Goal: Complete application form

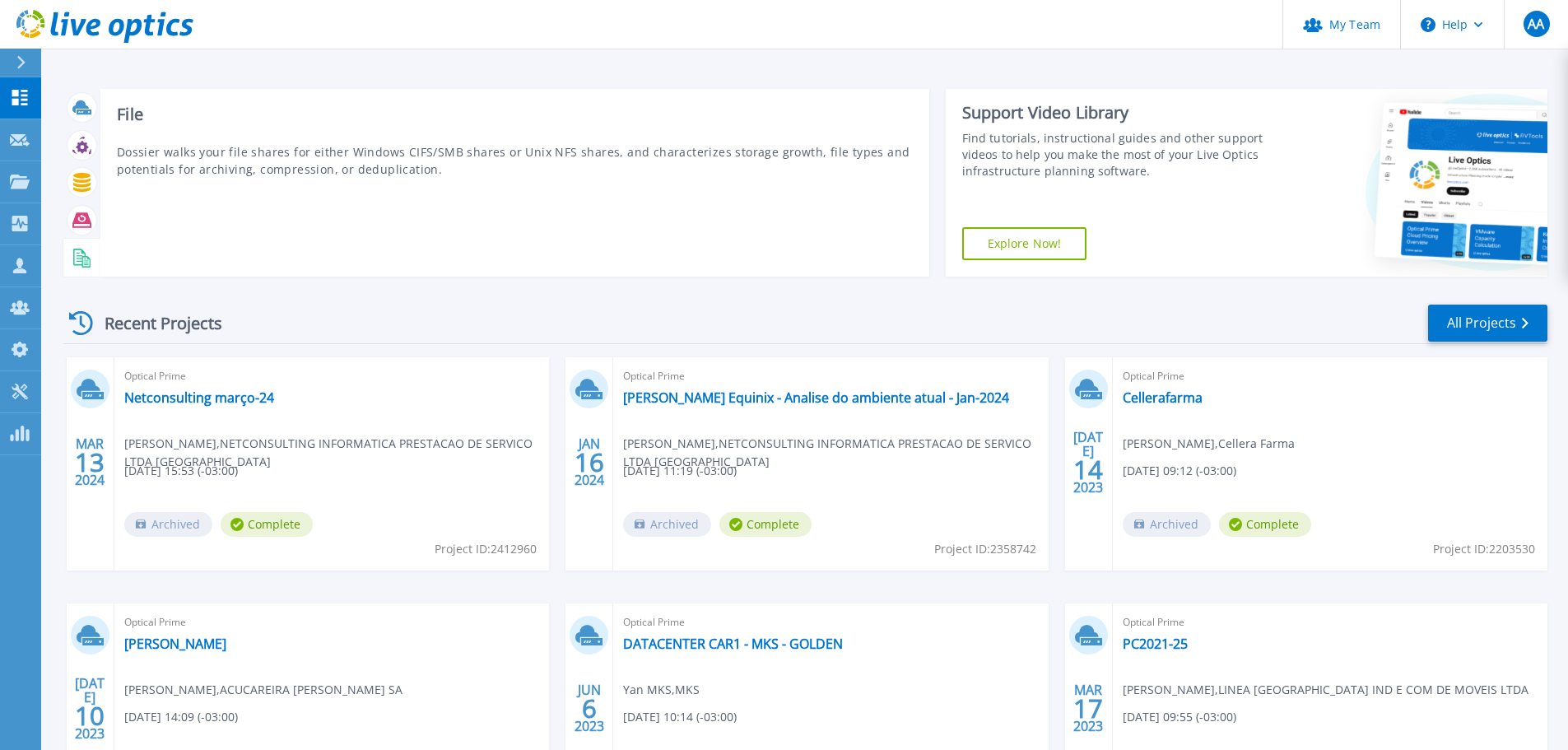
click at [80, 256] on rect at bounding box center [79, 256] width 6 height 1
click at [83, 256] on g at bounding box center [82, 257] width 17 height 19
click at [176, 133] on div "File Dossier walks your file shares for either Windows CIFS/SMB shares or Unix …" at bounding box center [515, 183] width 829 height 188
click at [84, 256] on icon at bounding box center [82, 257] width 19 height 19
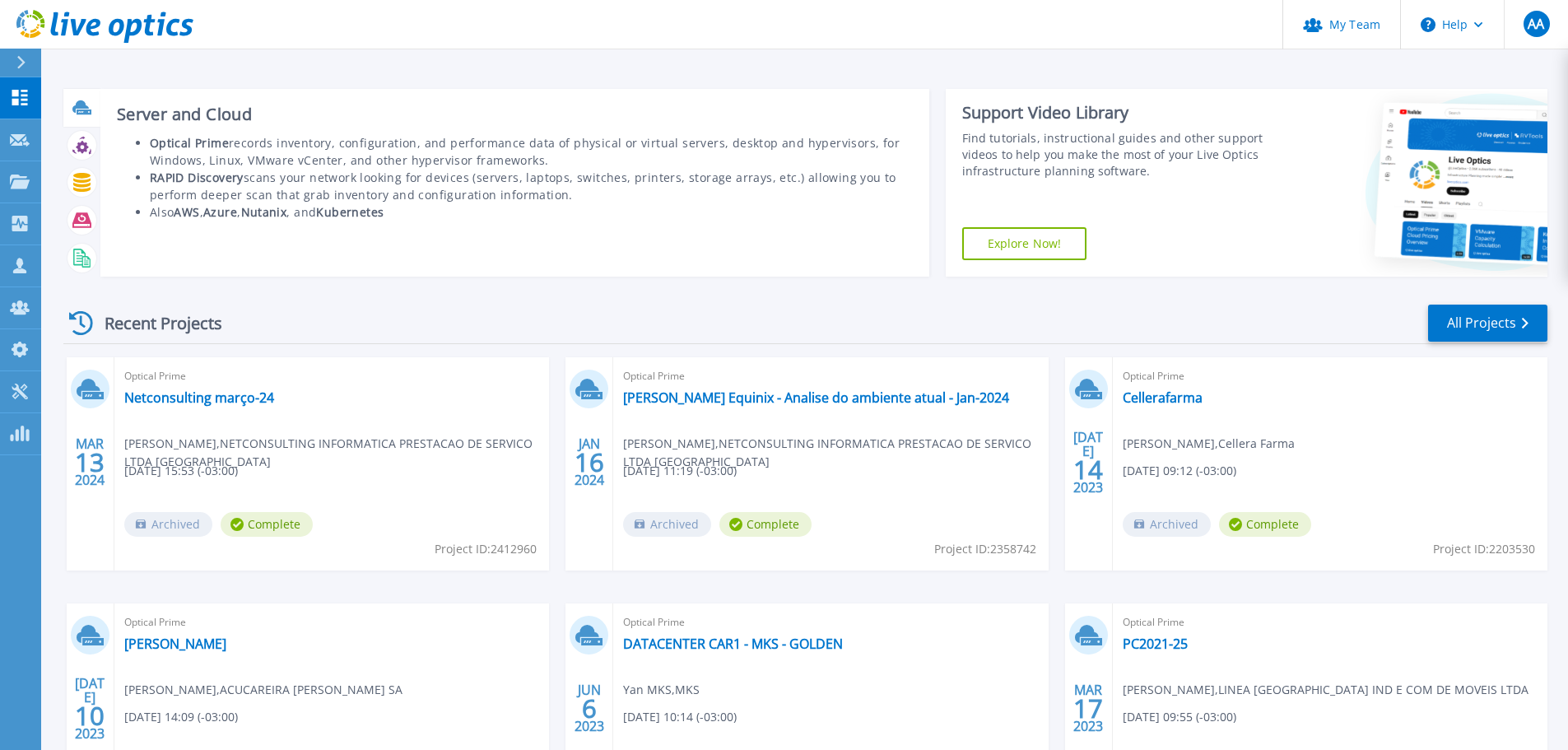
click at [81, 107] on icon at bounding box center [81, 106] width 17 height 12
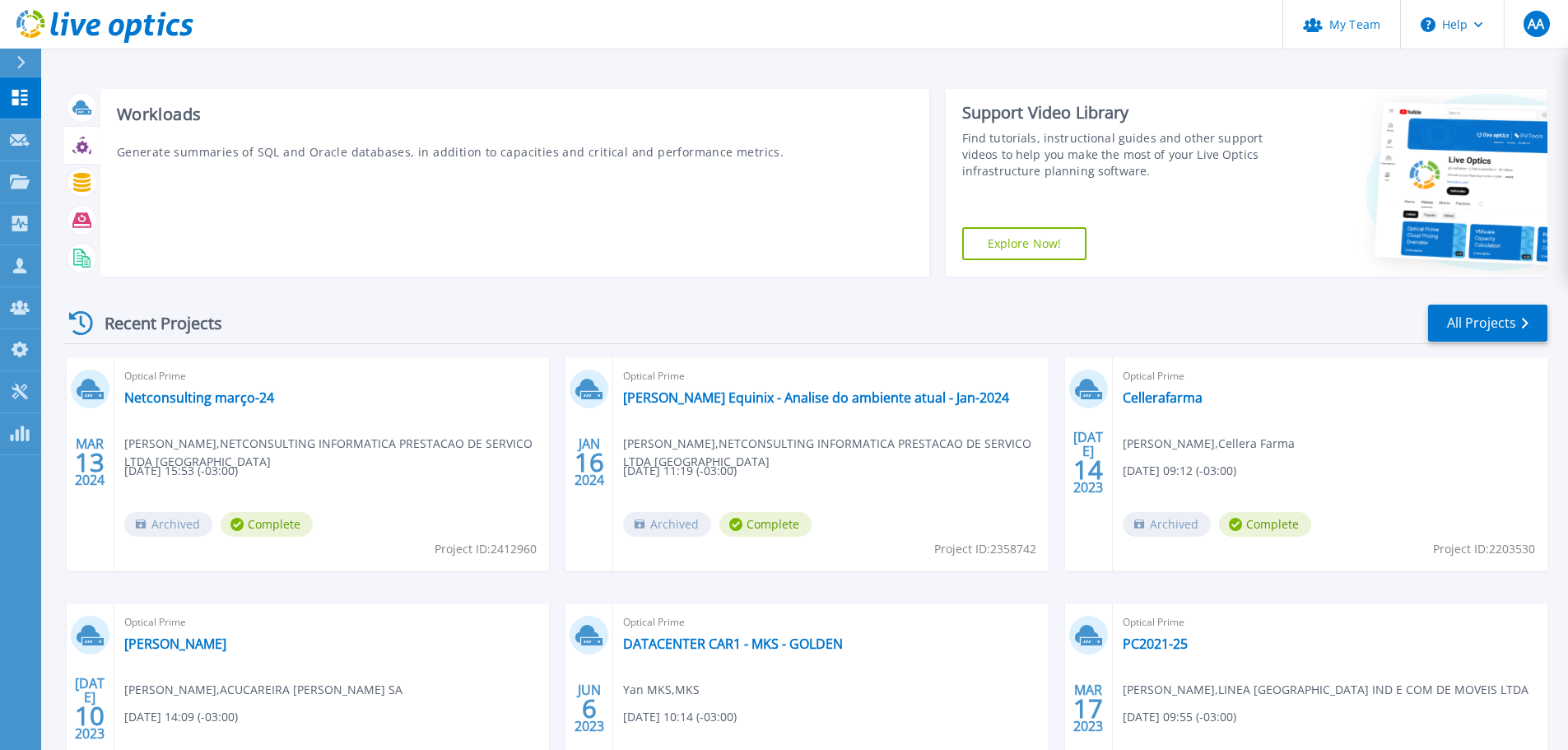
click at [87, 151] on icon at bounding box center [82, 145] width 19 height 19
click at [89, 181] on icon at bounding box center [82, 182] width 17 height 19
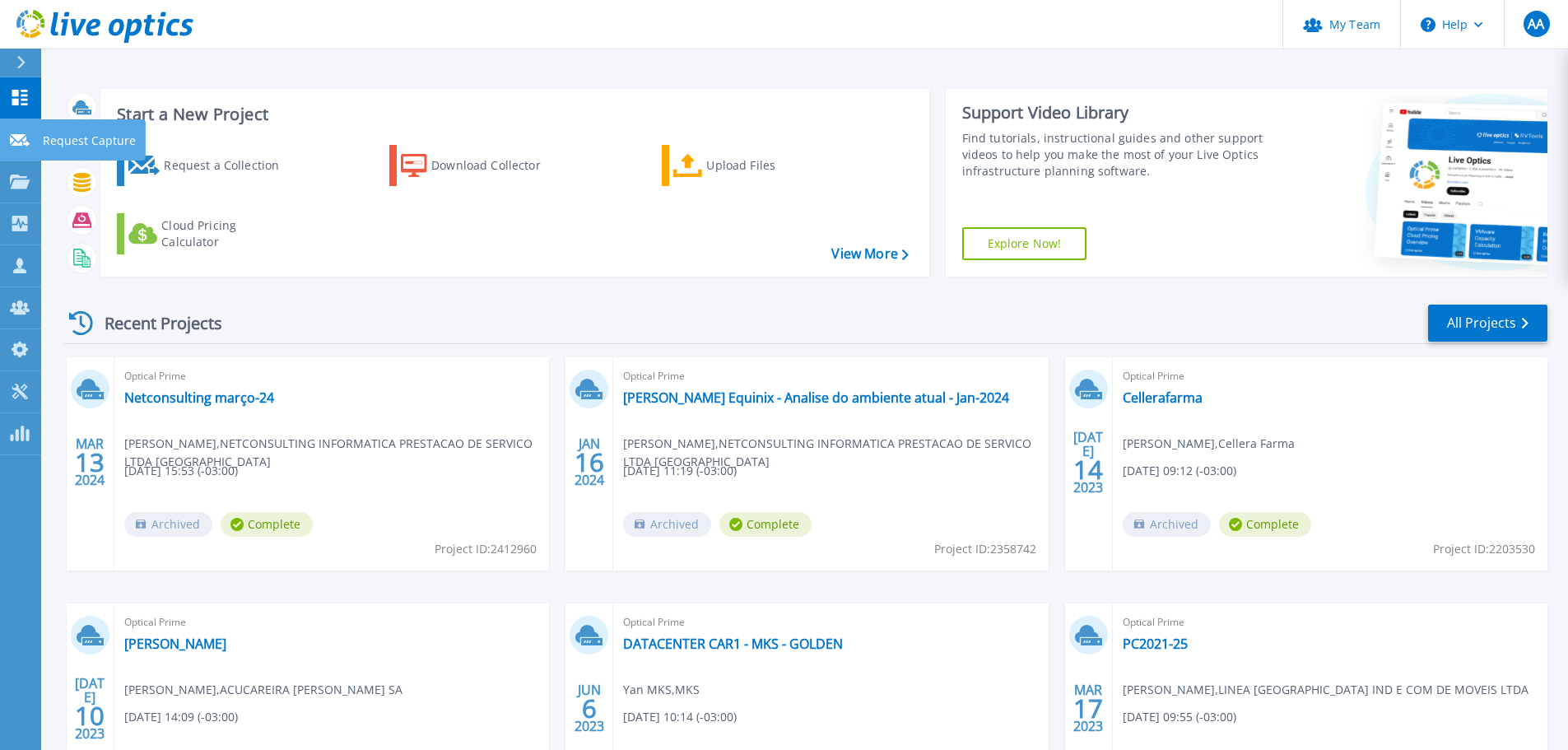
click at [27, 142] on icon at bounding box center [19, 140] width 19 height 12
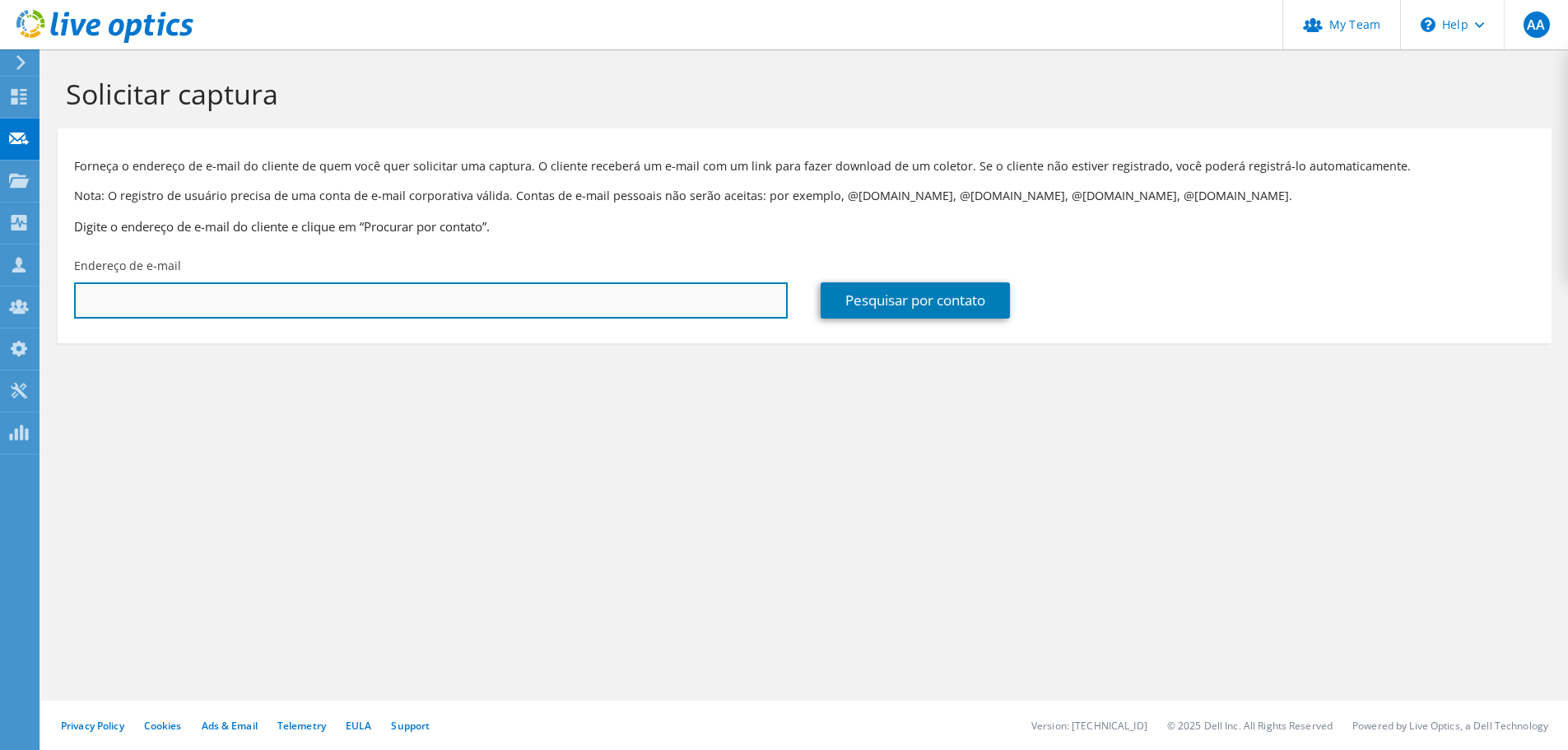
click at [177, 301] on input "text" at bounding box center [431, 300] width 713 height 36
type input "[EMAIL_ADDRESS][DOMAIN_NAME]"
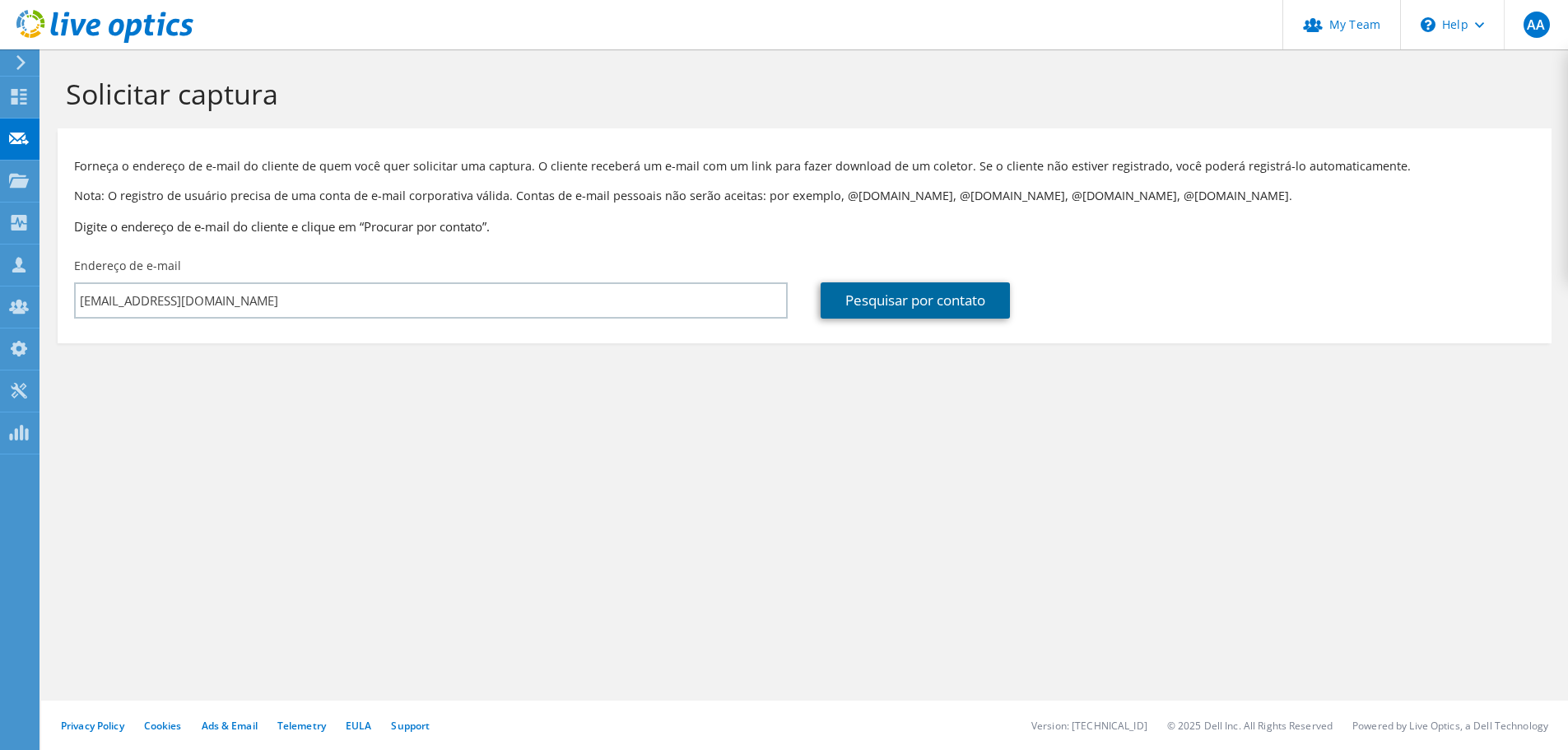
click at [881, 306] on link "Pesquisar por contato" at bounding box center [915, 300] width 189 height 36
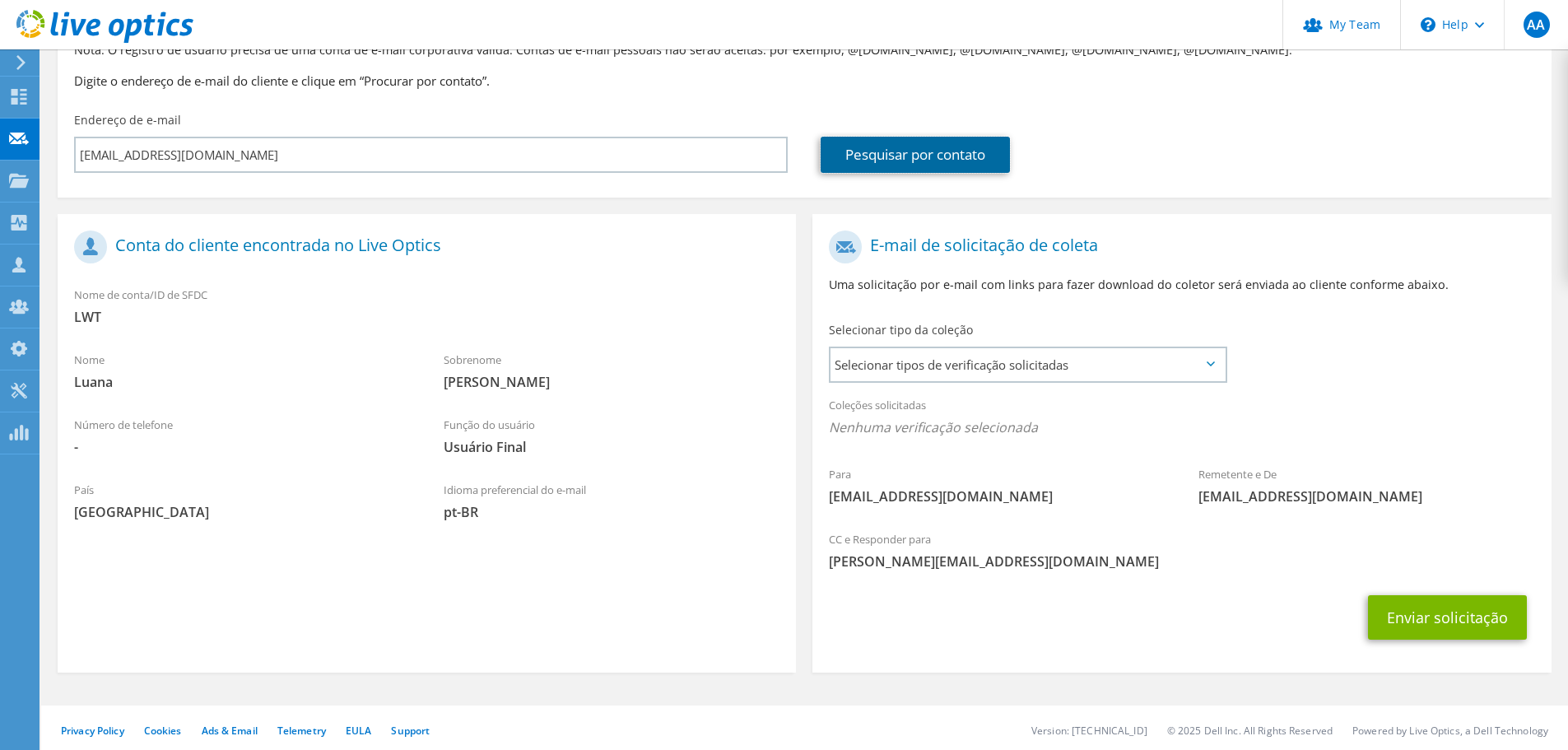
scroll to position [151, 0]
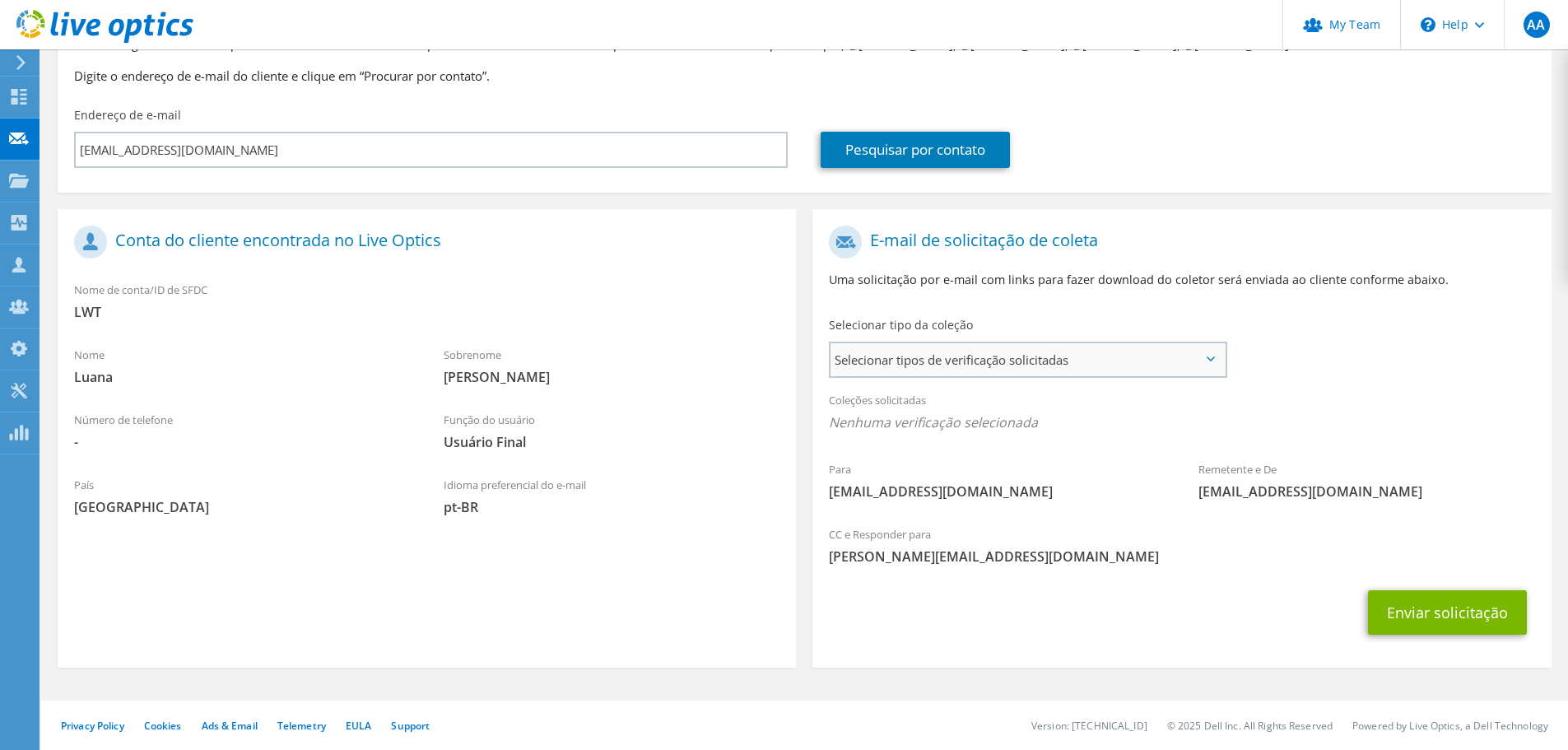
click at [1157, 369] on span "Selecionar tipos de verificação solicitadas" at bounding box center [1028, 359] width 394 height 33
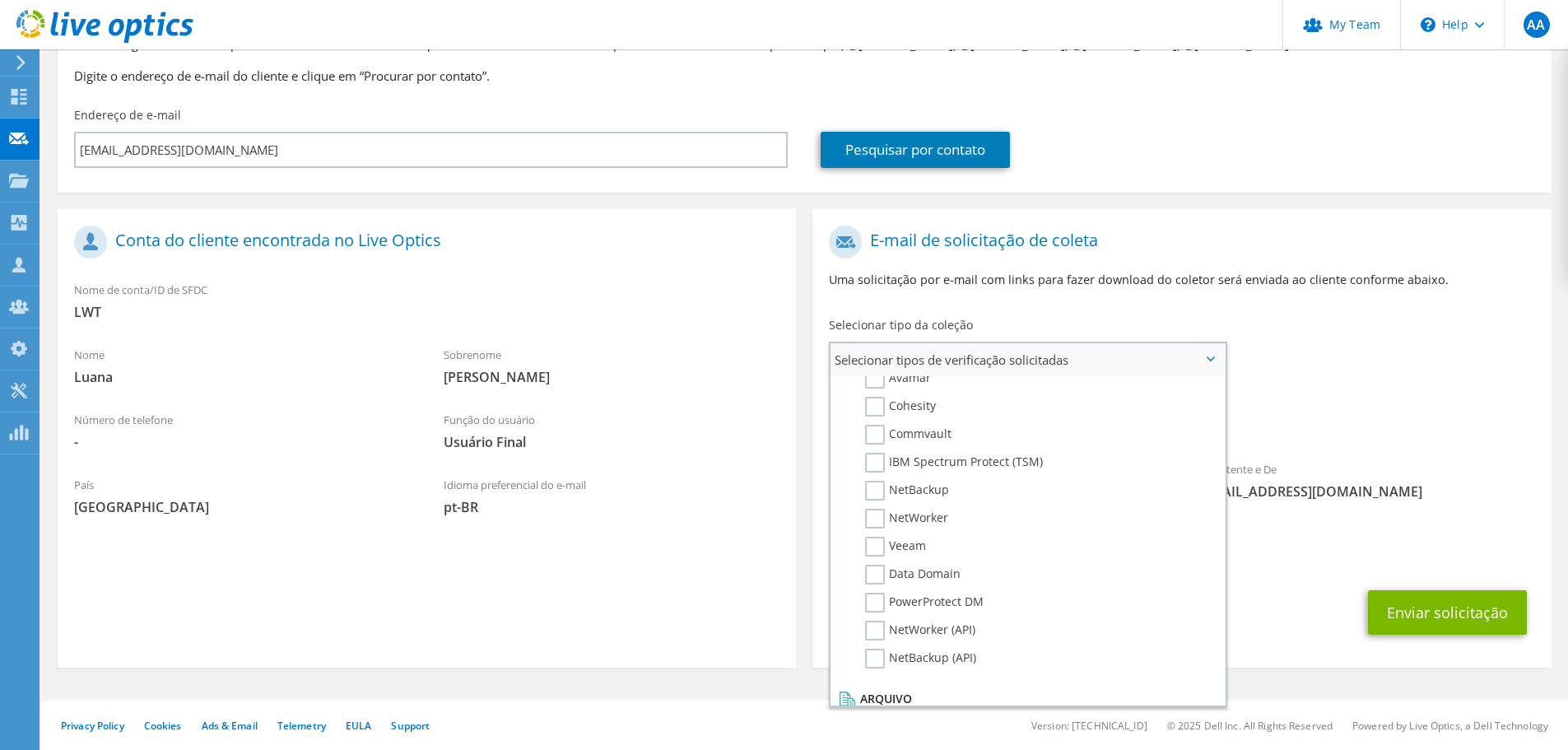
scroll to position [783, 0]
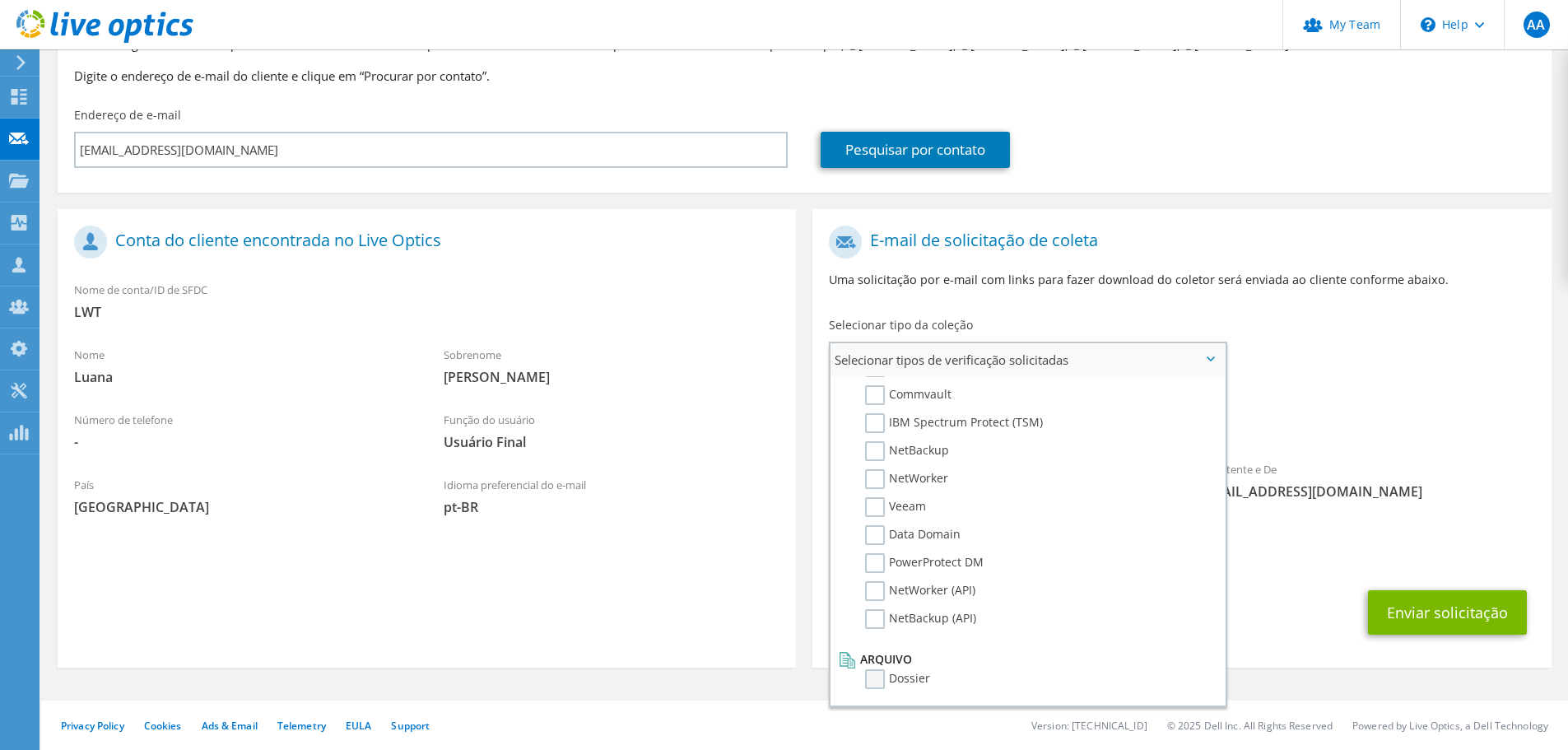
click at [871, 683] on label "Dossier" at bounding box center [897, 678] width 65 height 19
click at [0, 0] on input "Dossier" at bounding box center [0, 0] width 0 height 0
click at [1288, 678] on div "E-mail de solicitação de coleta Uma solicitação por e-mail com links para fazer…" at bounding box center [1181, 444] width 755 height 472
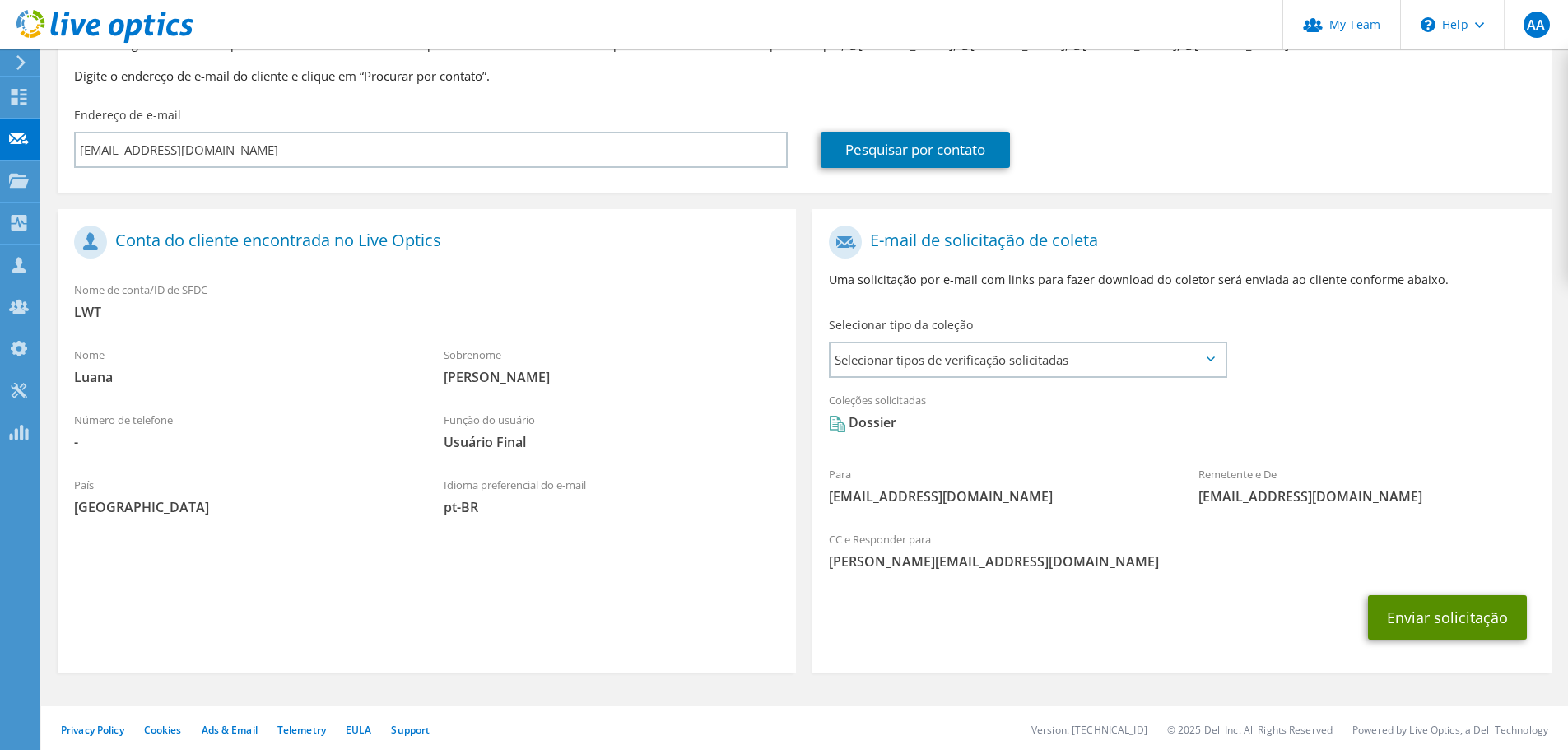
click at [1446, 619] on button "Enviar solicitação" at bounding box center [1447, 617] width 159 height 44
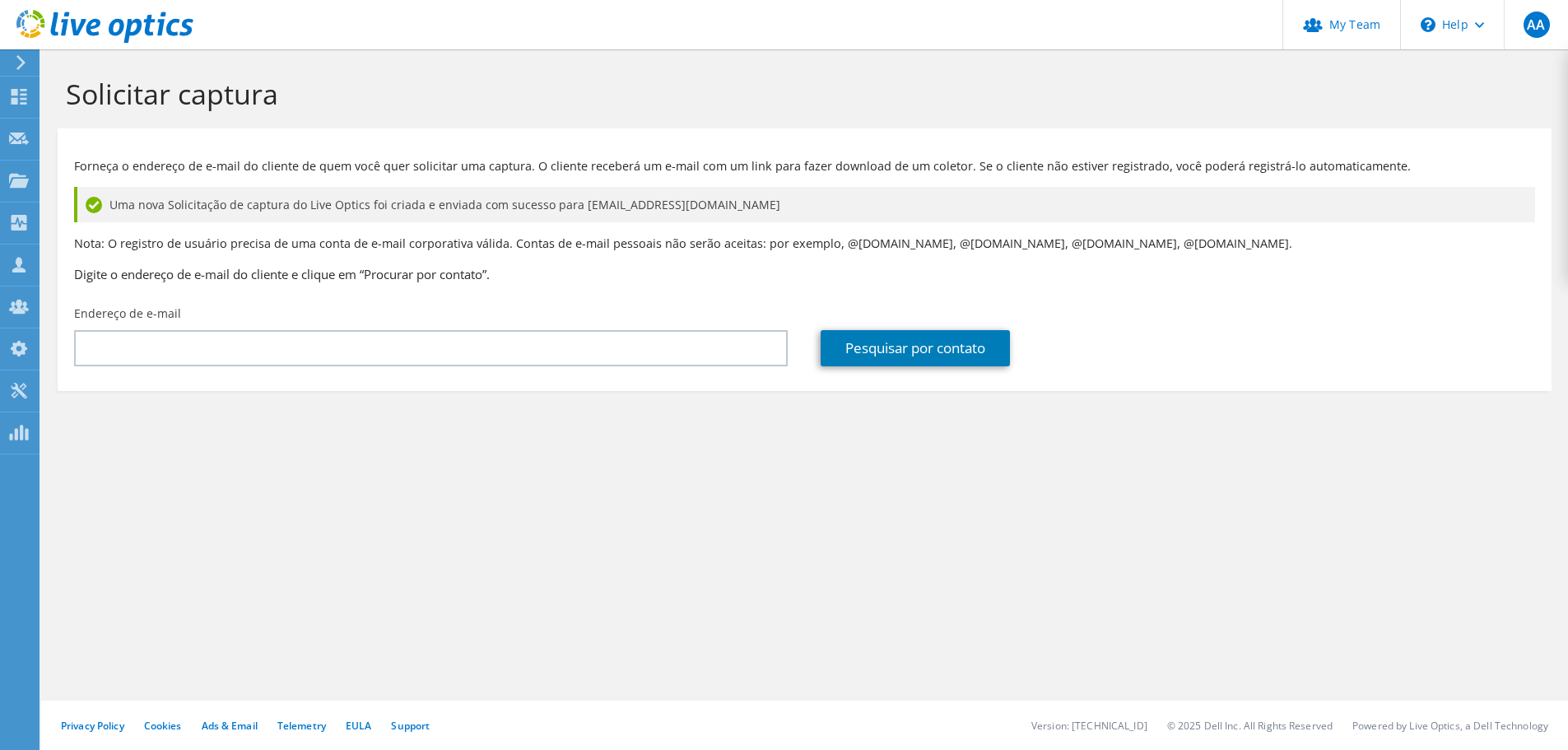
drag, startPoint x: 687, startPoint y: 635, endPoint x: 661, endPoint y: 627, distance: 27.2
click at [681, 633] on div "Solicitar captura Forneça o endereço de e-mail do cliente de quem você quer sol…" at bounding box center [804, 400] width 1527 height 700
click at [1536, 30] on span "AA" at bounding box center [1537, 25] width 27 height 27
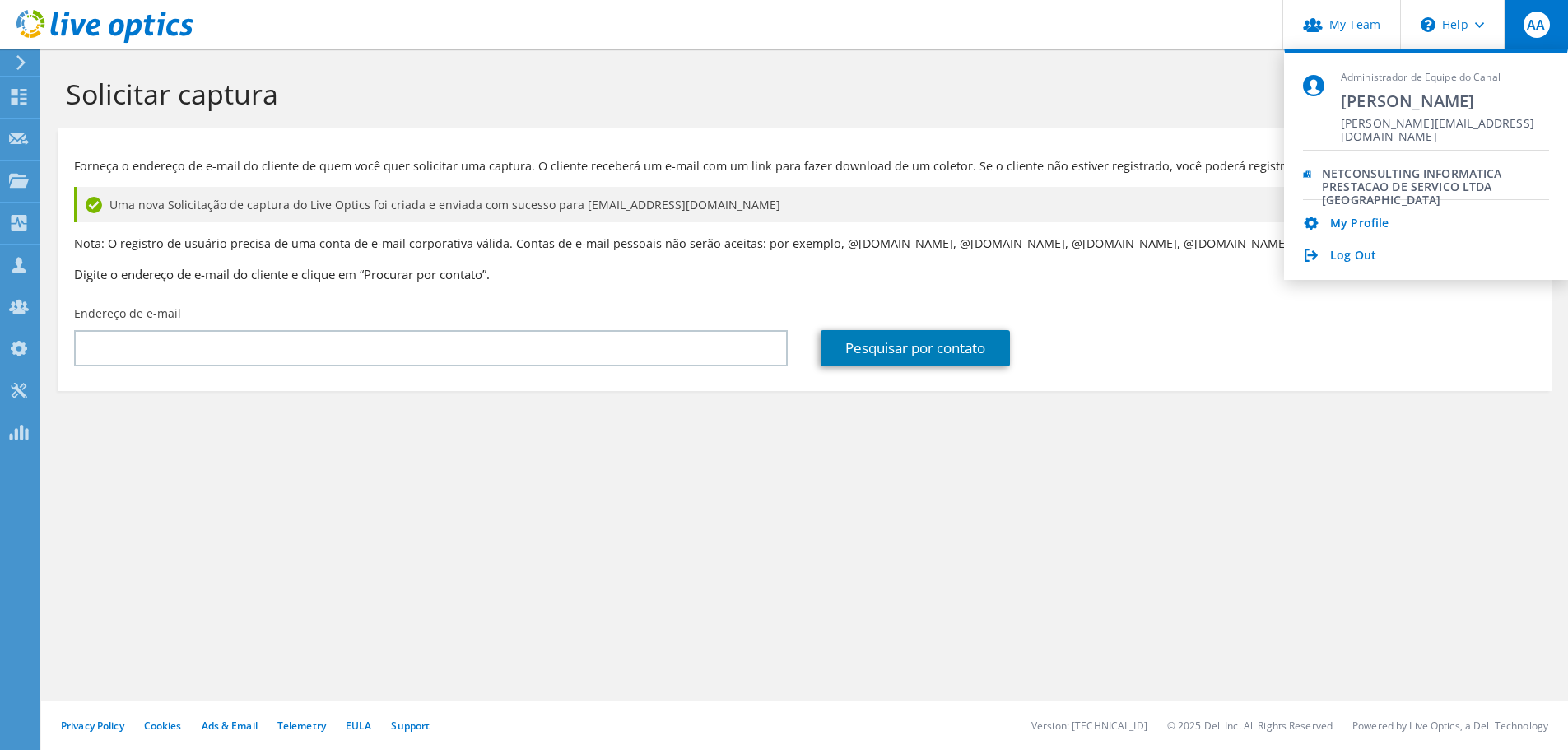
click at [1158, 67] on div "Solicitar captura" at bounding box center [804, 89] width 1510 height 79
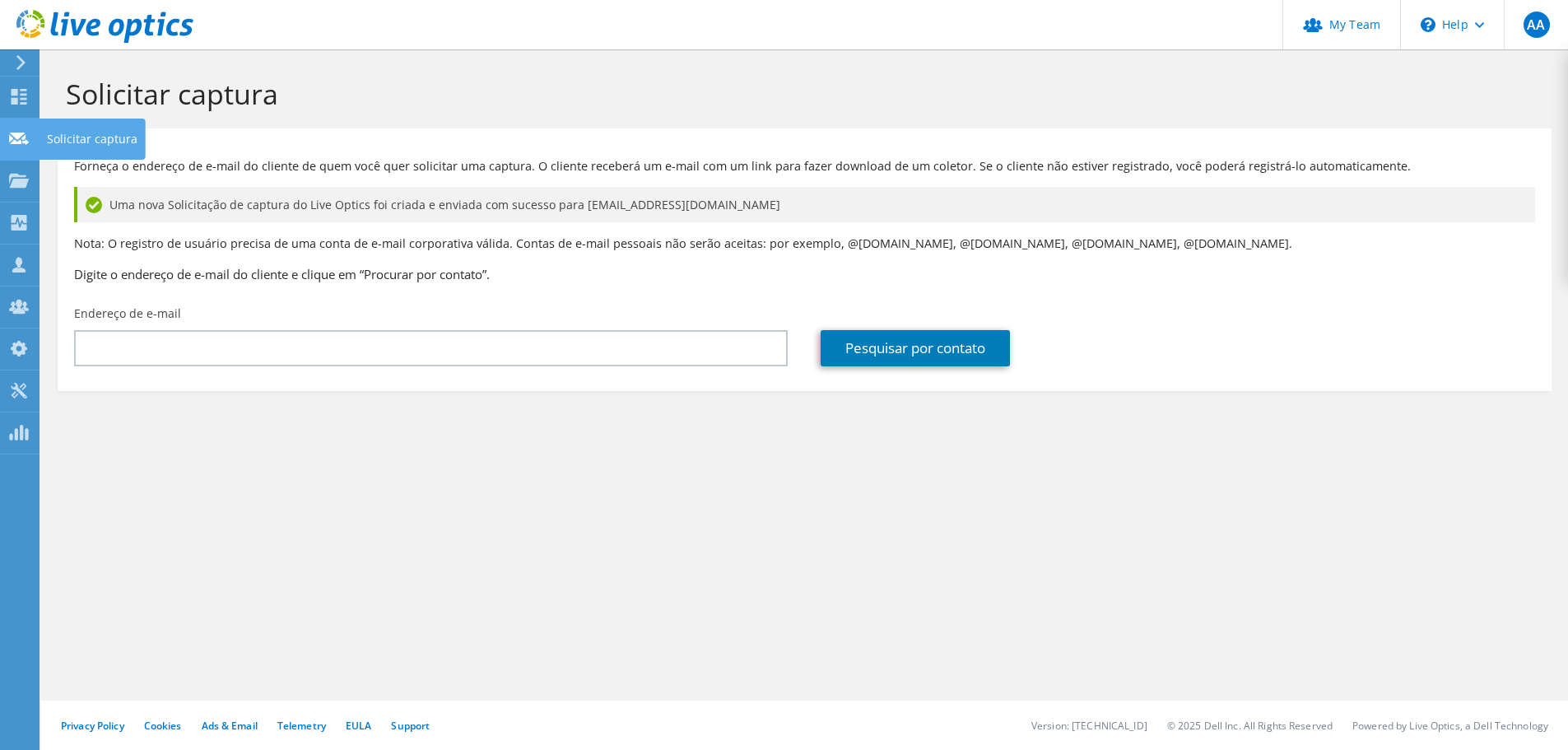
click at [9, 134] on icon at bounding box center [18, 138] width 19 height 16
click at [23, 96] on icon at bounding box center [18, 97] width 19 height 16
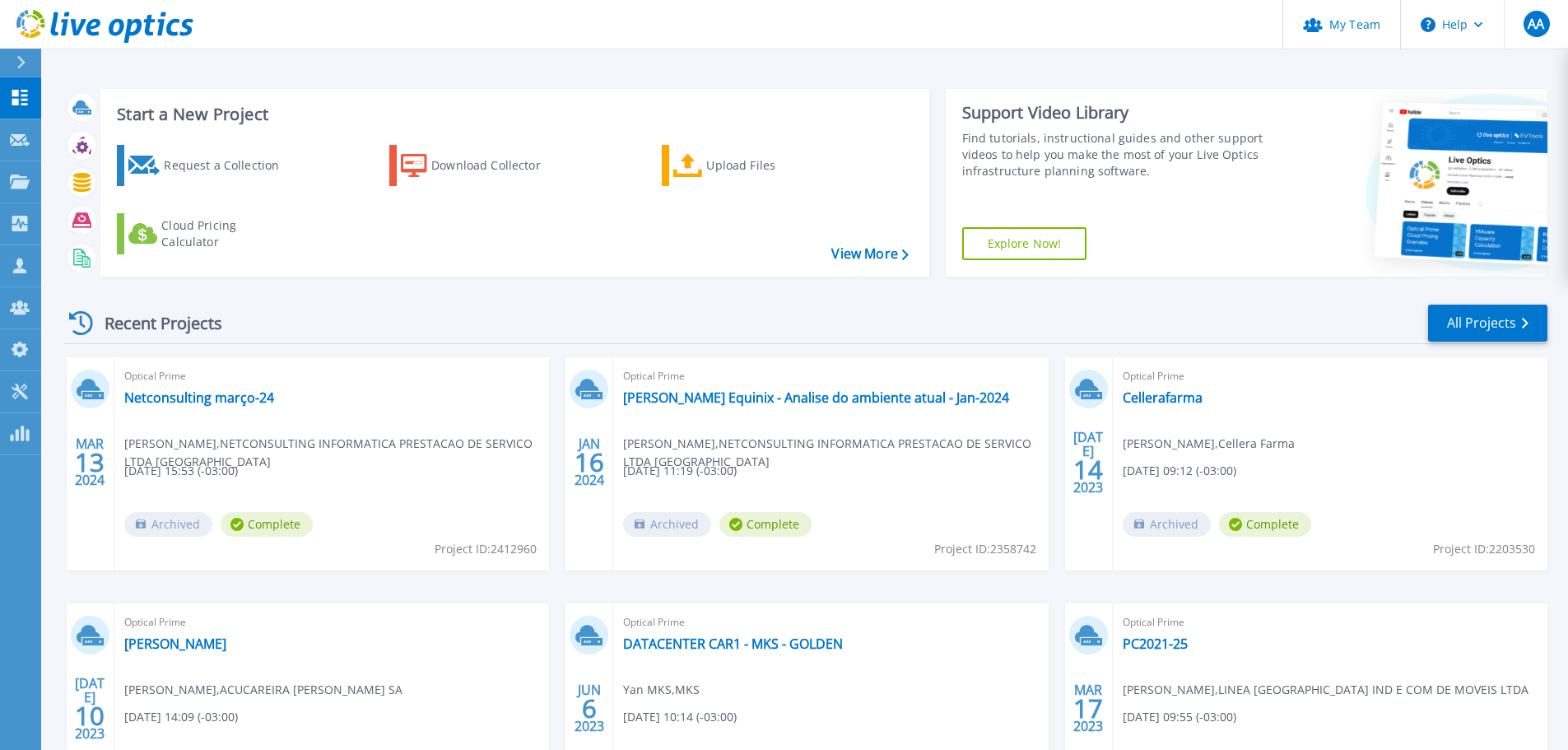
drag, startPoint x: 83, startPoint y: 315, endPoint x: 679, endPoint y: 312, distance: 596.0
click at [87, 313] on icon at bounding box center [81, 324] width 24 height 24
click at [15, 98] on icon at bounding box center [19, 97] width 19 height 16
click at [1540, 24] on span "AA" at bounding box center [1536, 24] width 17 height 13
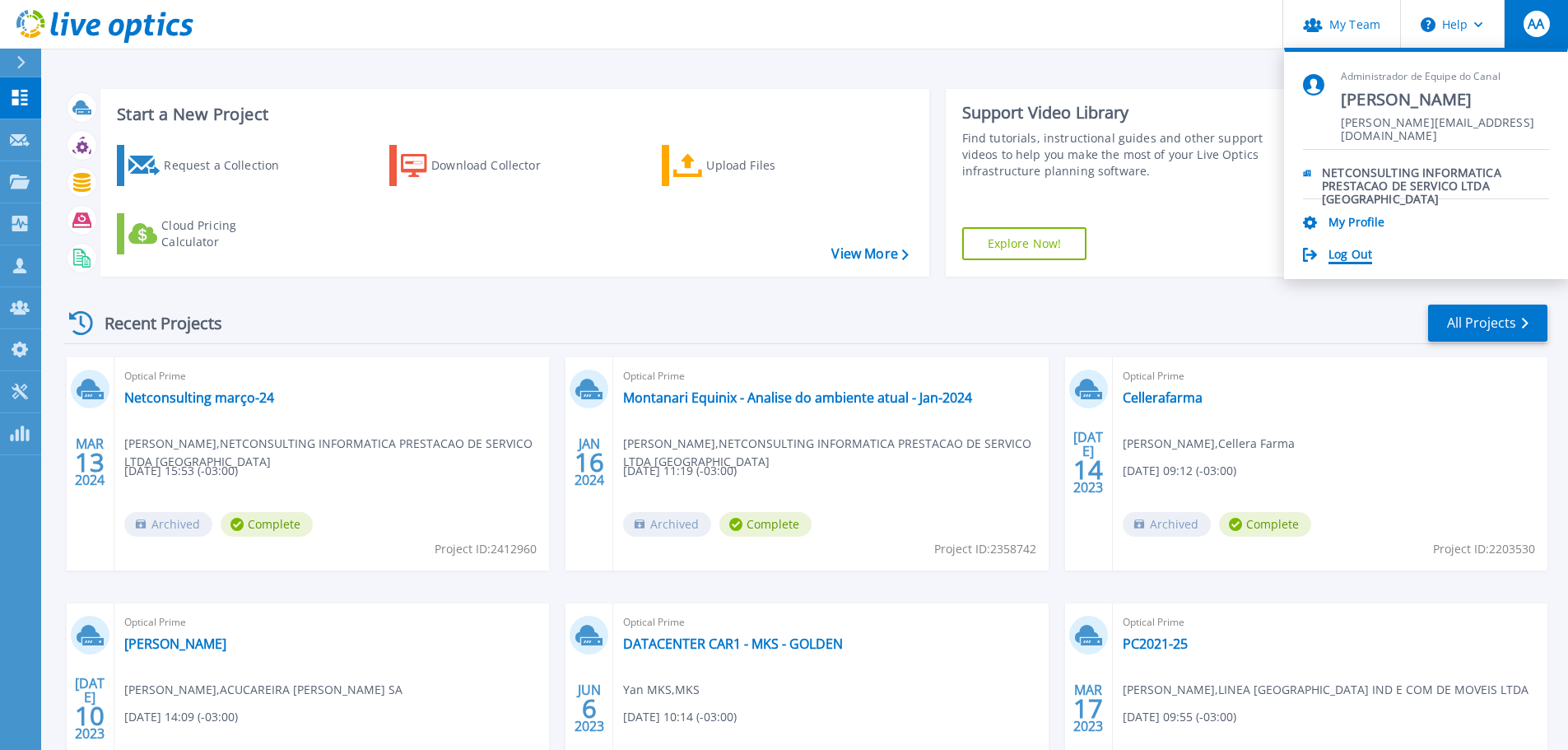
click at [1343, 251] on link "Log Out" at bounding box center [1349, 256] width 43 height 16
